Goal: Communication & Community: Connect with others

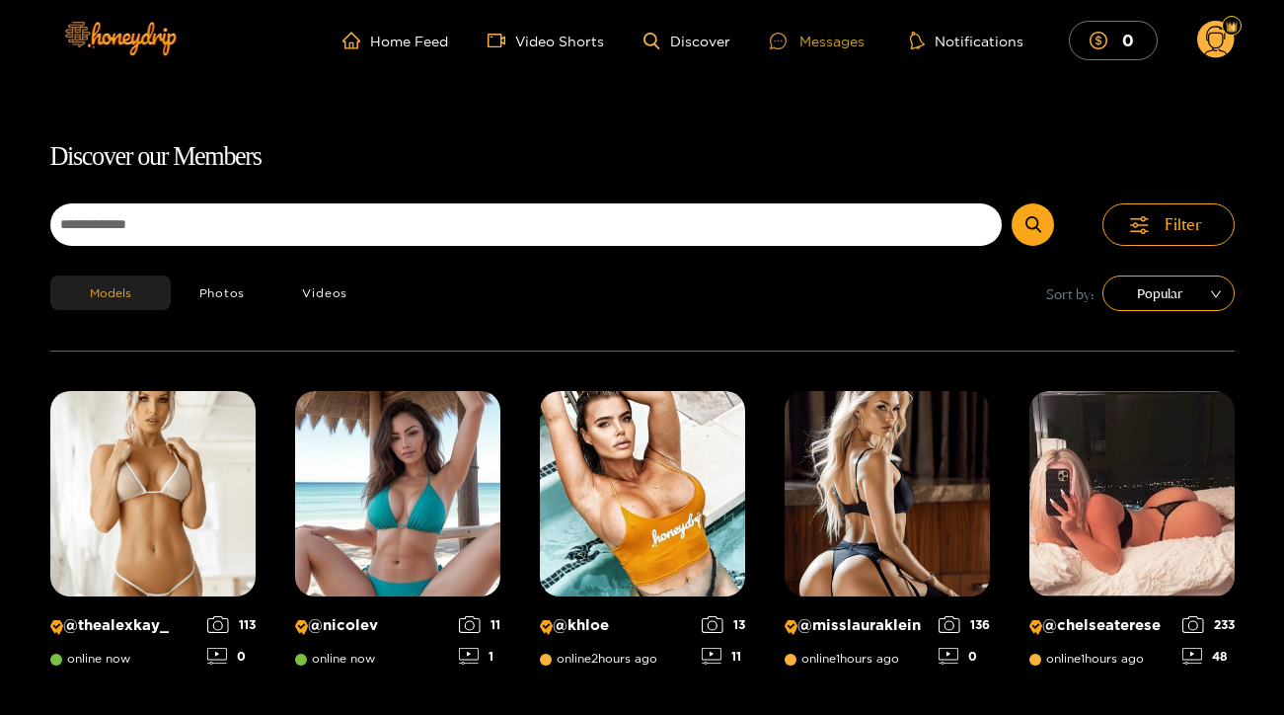
click at [808, 40] on div "Messages" at bounding box center [817, 41] width 95 height 23
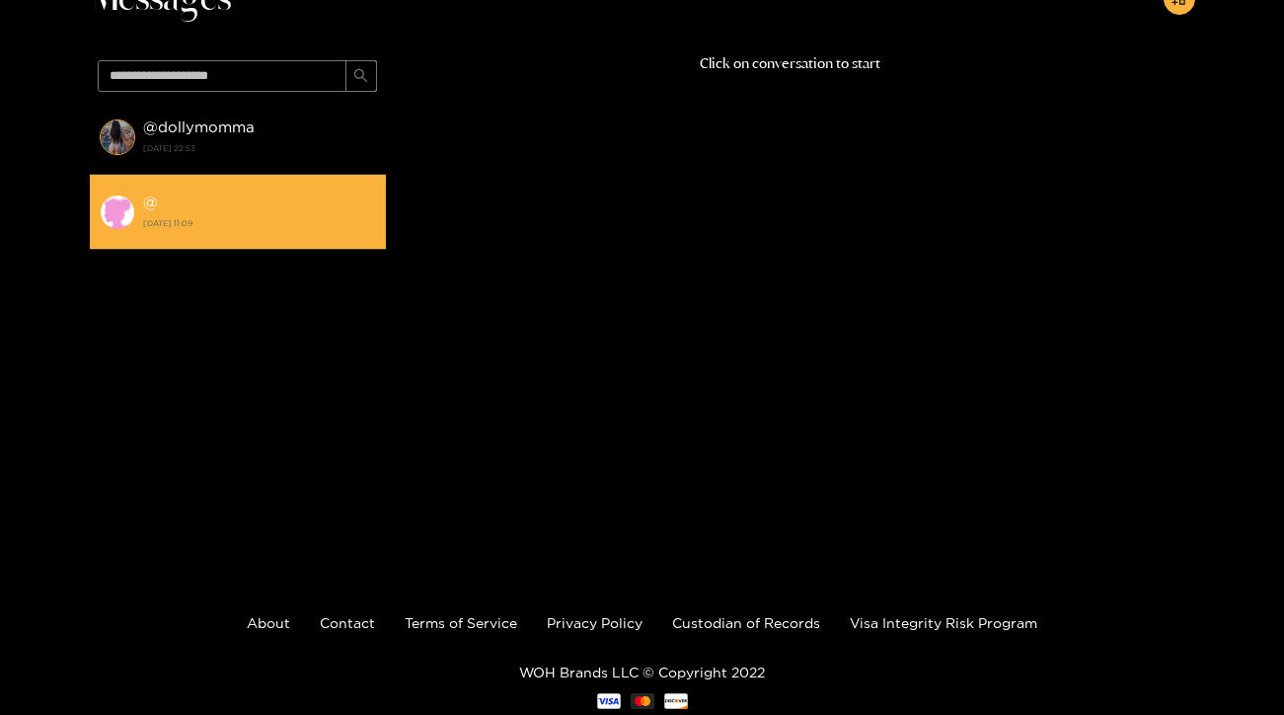
scroll to position [126, 0]
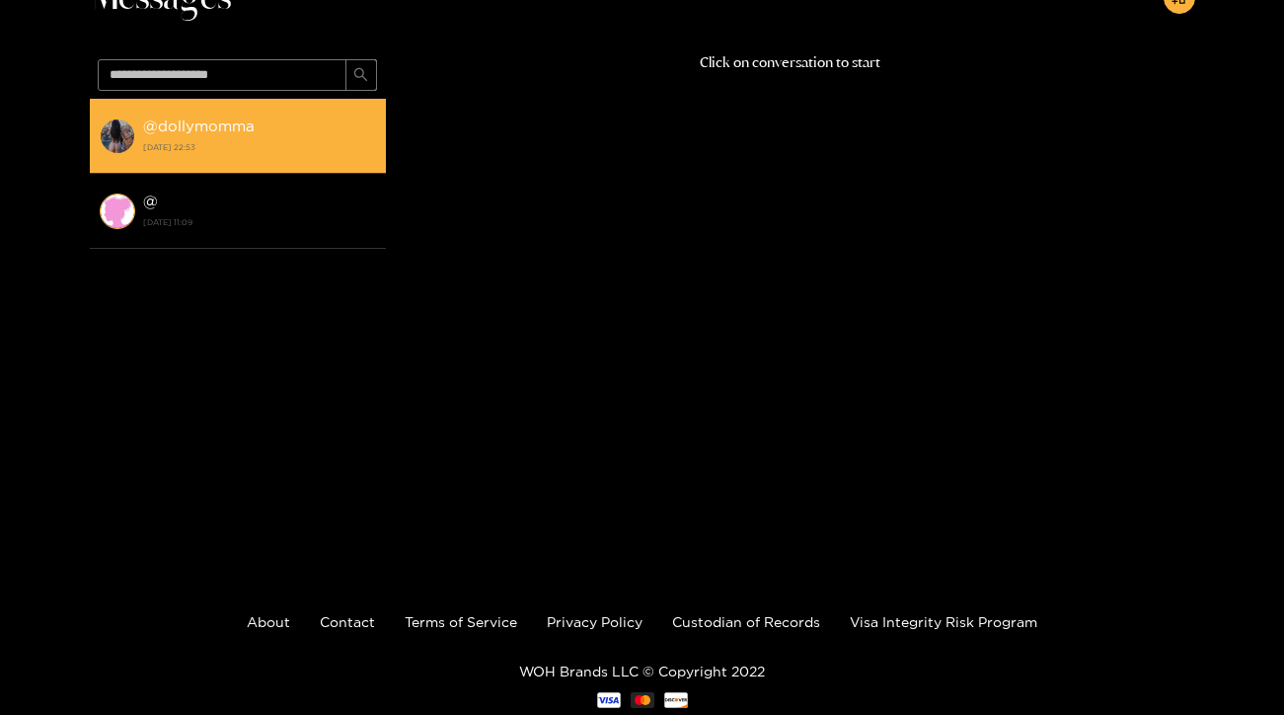
click at [234, 135] on div "@ dollymomma [DATE] 22:53" at bounding box center [259, 135] width 233 height 44
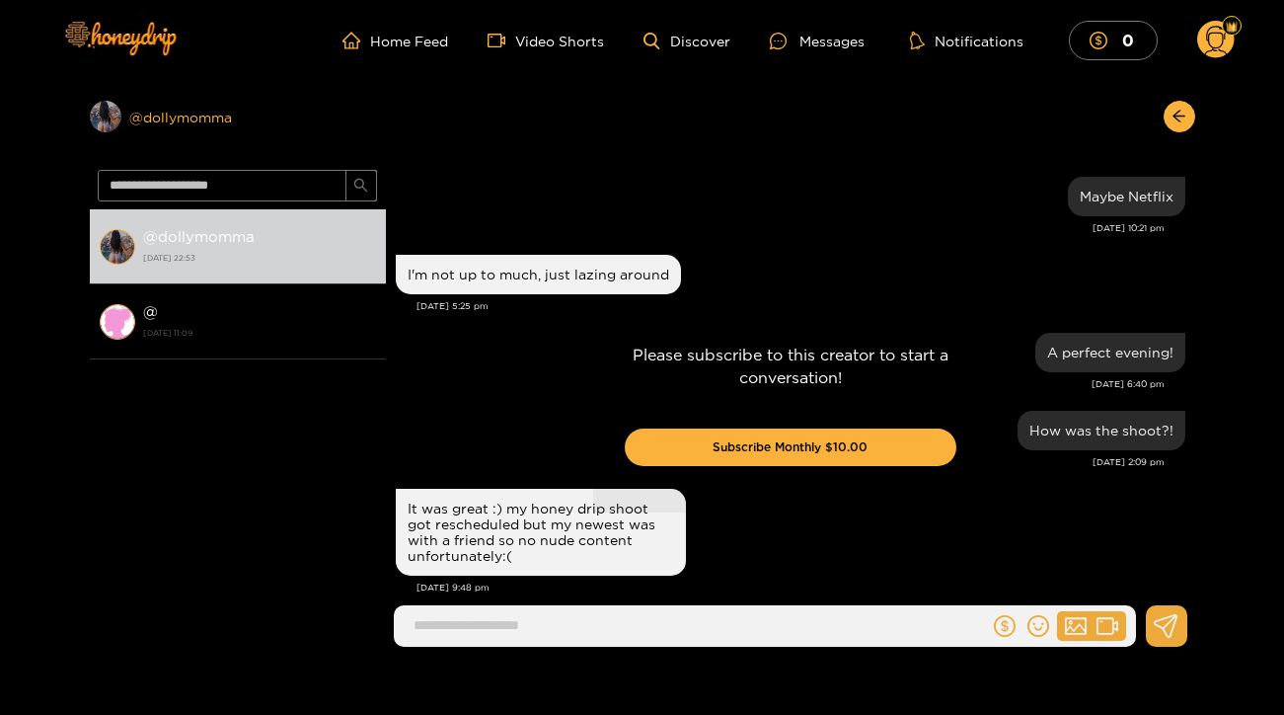
scroll to position [2171, 0]
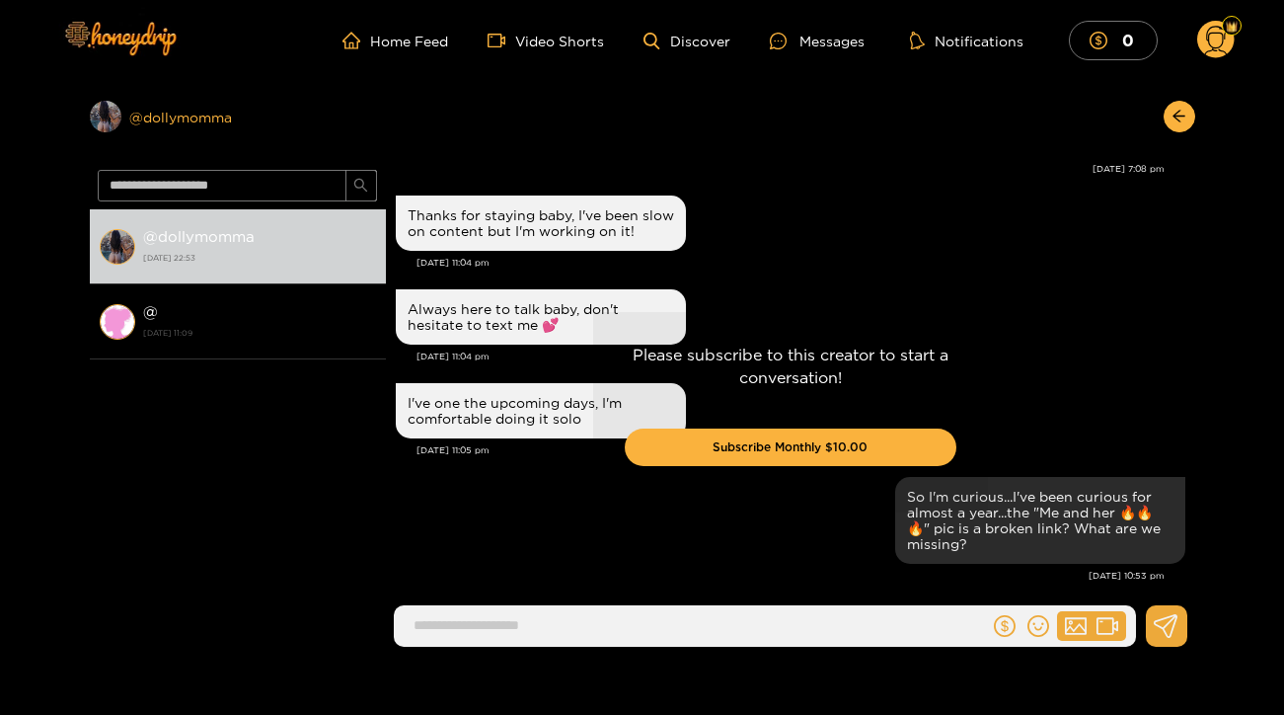
click at [197, 123] on div "Preview @ dollymomma" at bounding box center [238, 117] width 296 height 32
